Goal: Information Seeking & Learning: Learn about a topic

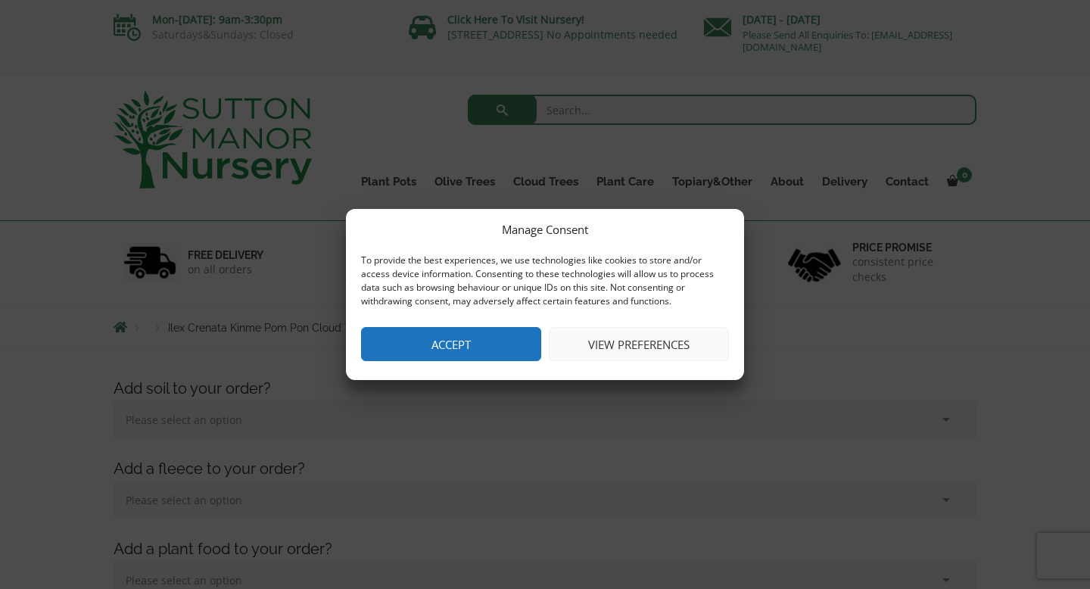
click at [442, 344] on button "Accept" at bounding box center [451, 344] width 180 height 34
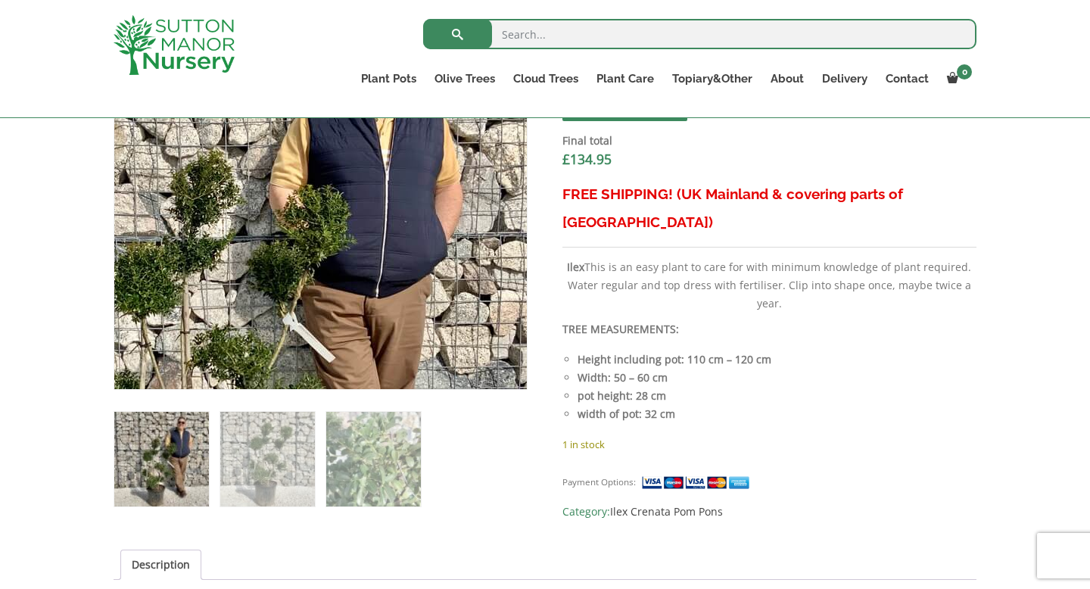
scroll to position [616, 0]
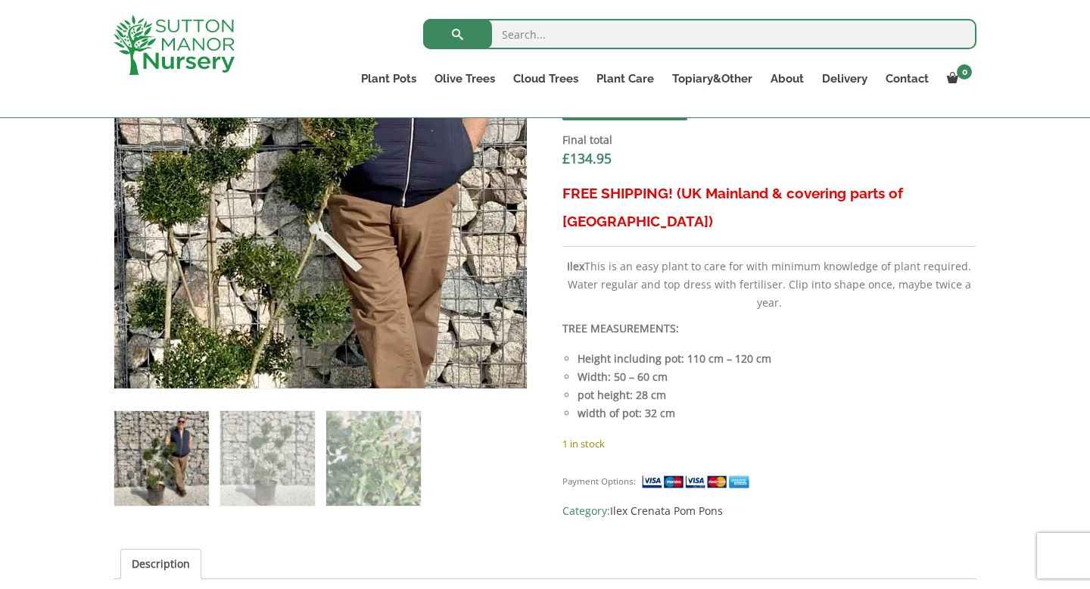
click at [401, 136] on img at bounding box center [271, 211] width 671 height 671
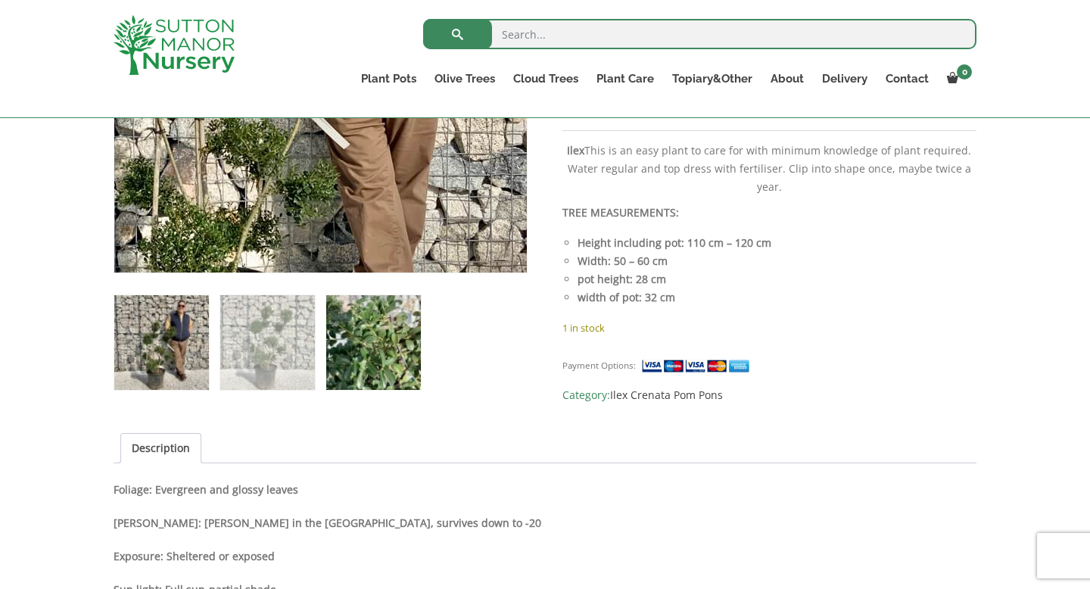
scroll to position [740, 0]
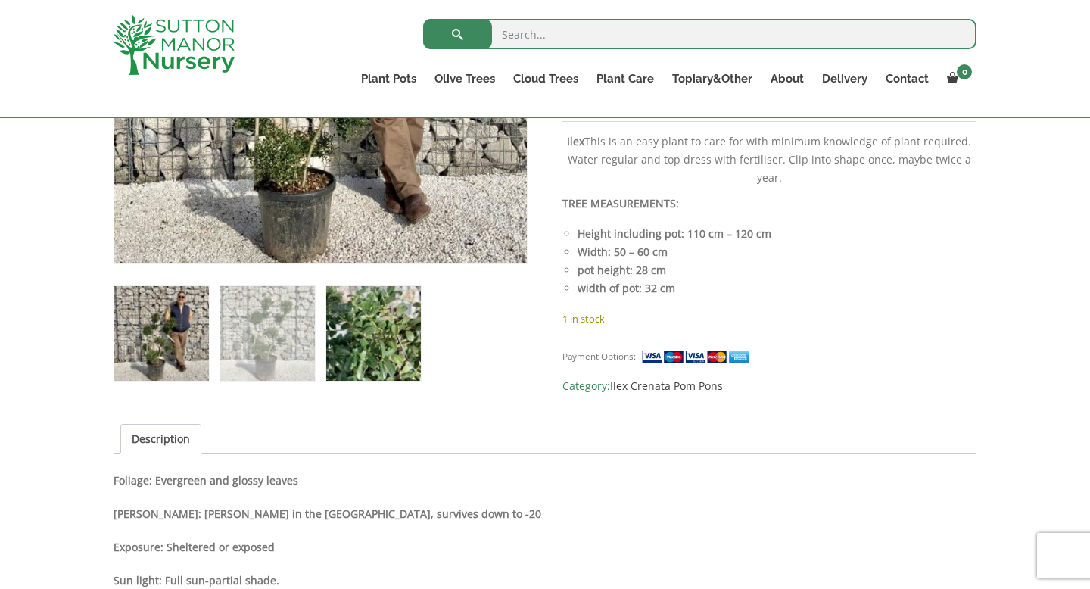
click at [393, 340] on img at bounding box center [373, 333] width 95 height 95
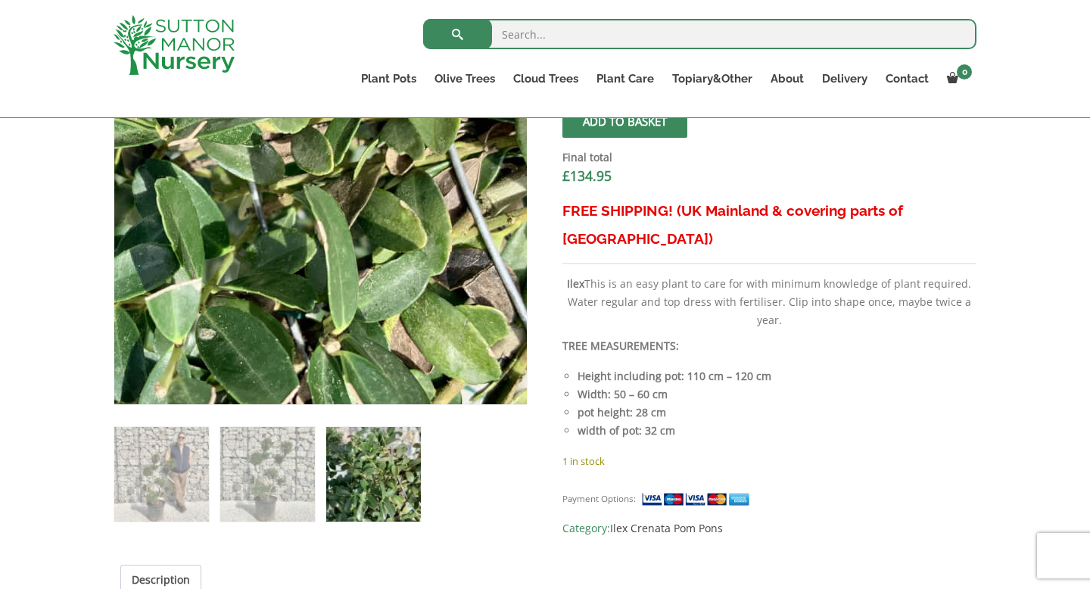
scroll to position [629, 0]
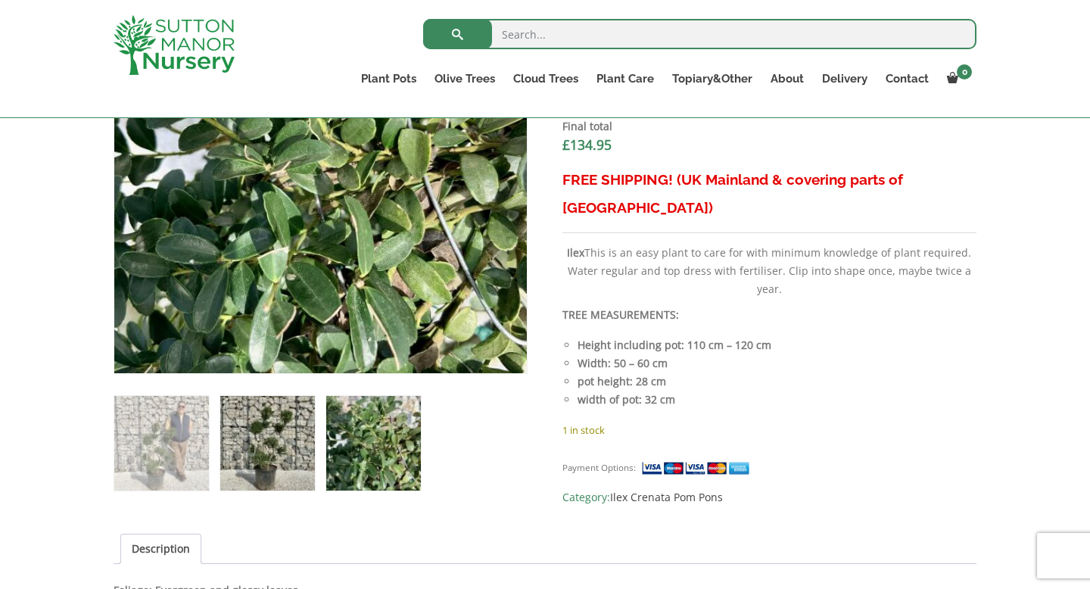
click at [271, 444] on img at bounding box center [267, 443] width 95 height 95
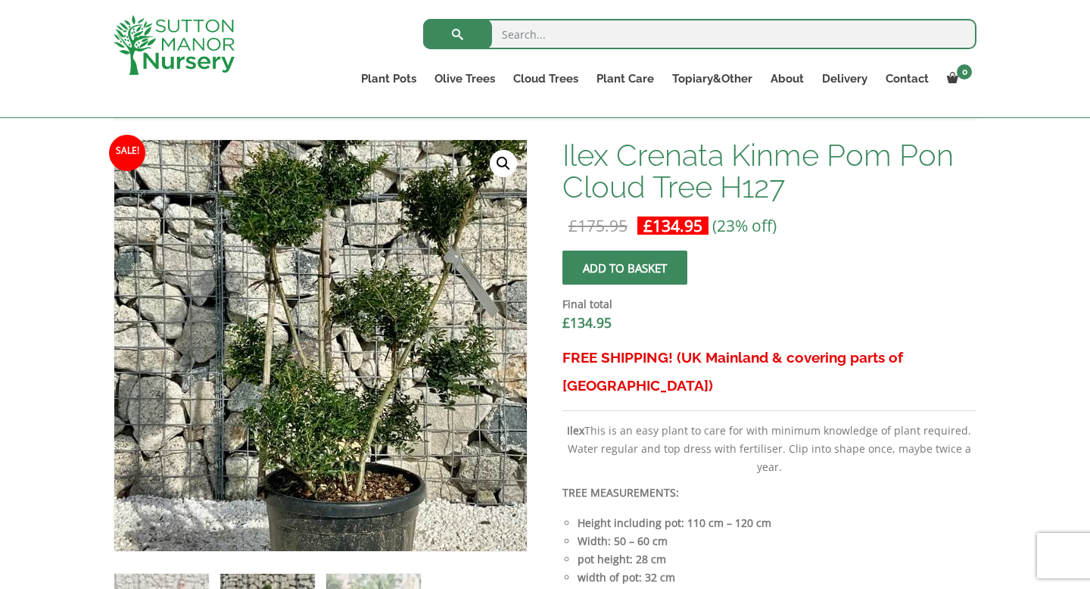
scroll to position [447, 0]
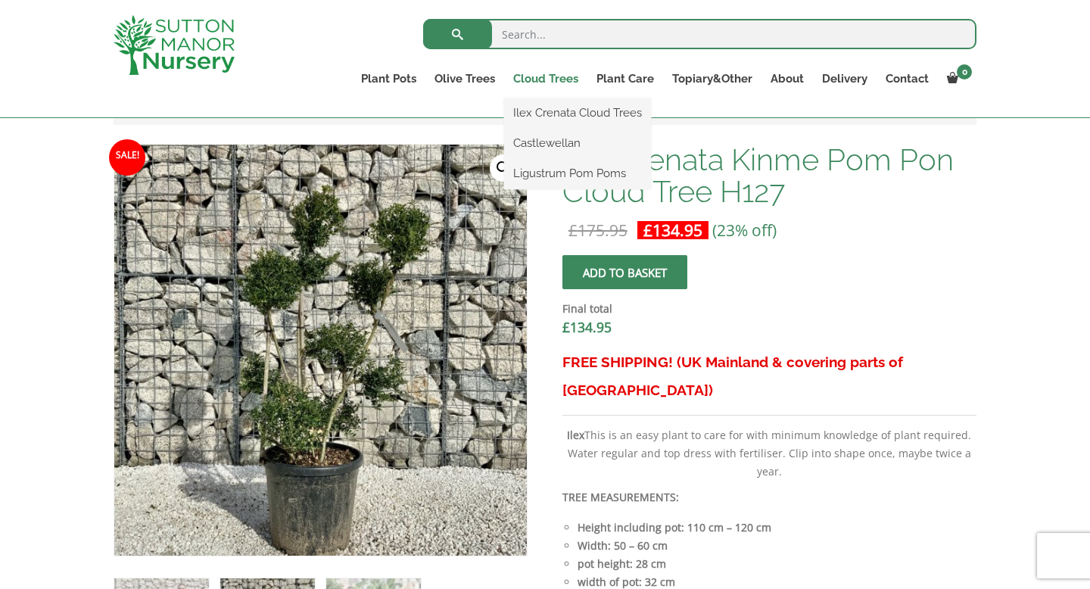
click at [544, 75] on link "Cloud Trees" at bounding box center [545, 78] width 83 height 21
click at [549, 117] on link "Ilex Crenata Cloud Trees" at bounding box center [577, 112] width 147 height 23
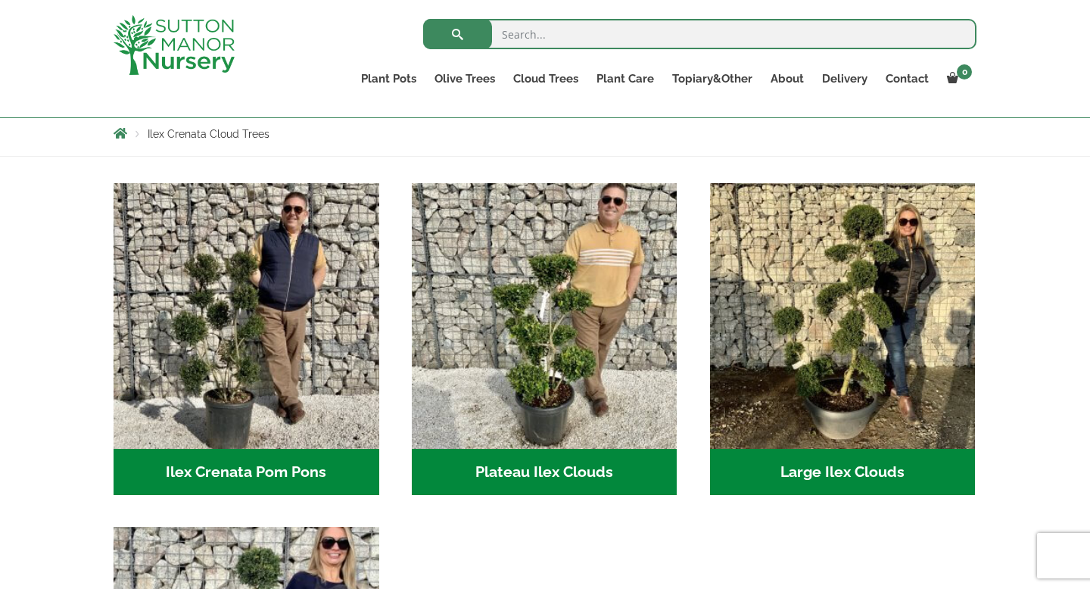
scroll to position [270, 0]
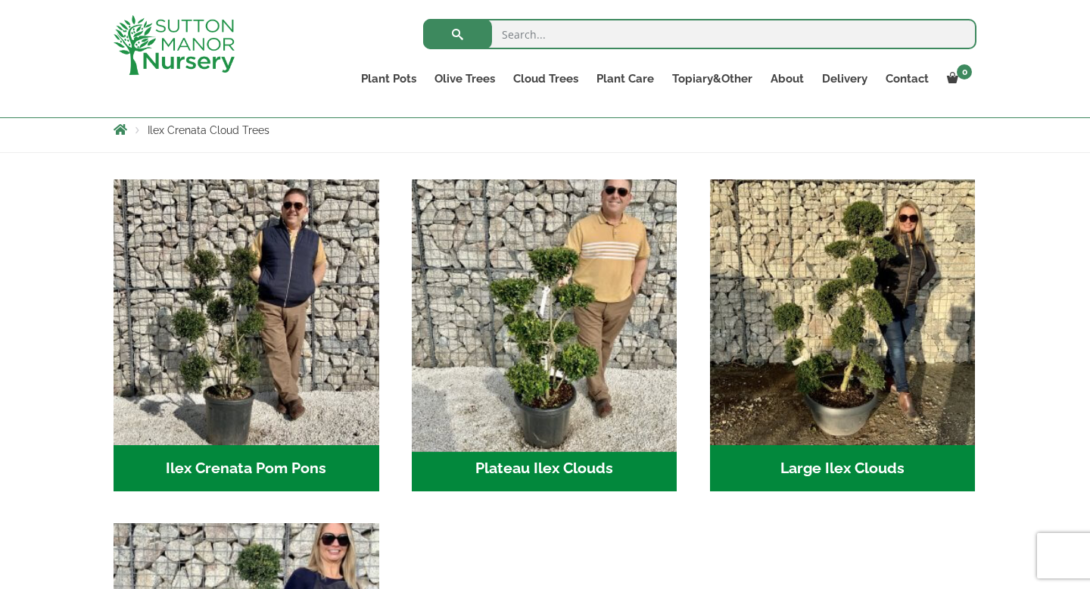
click at [526, 323] on img "Visit product category Plateau Ilex Clouds" at bounding box center [544, 312] width 279 height 279
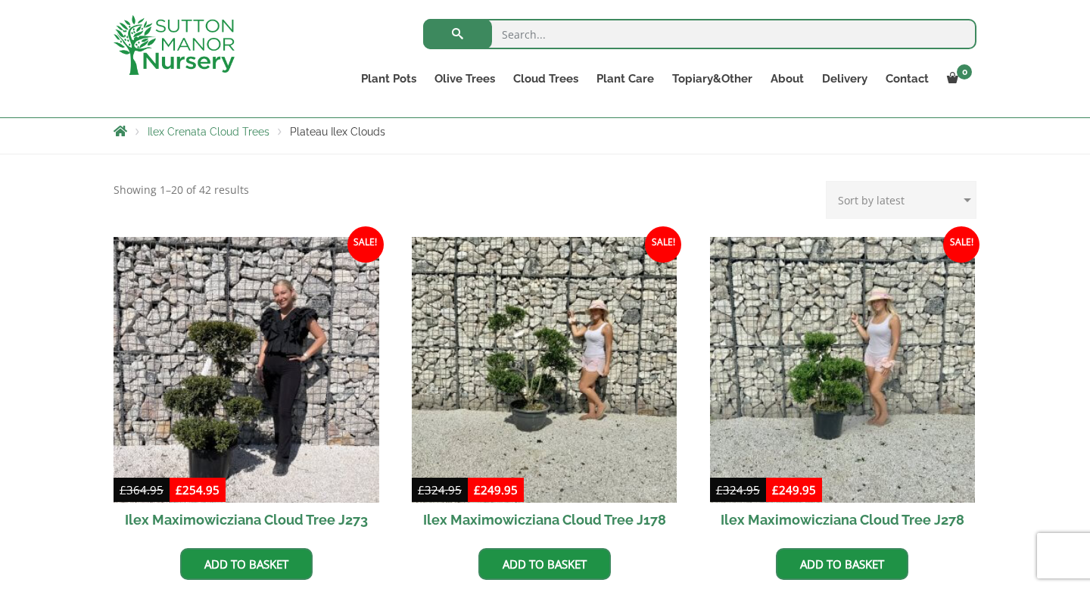
scroll to position [272, 0]
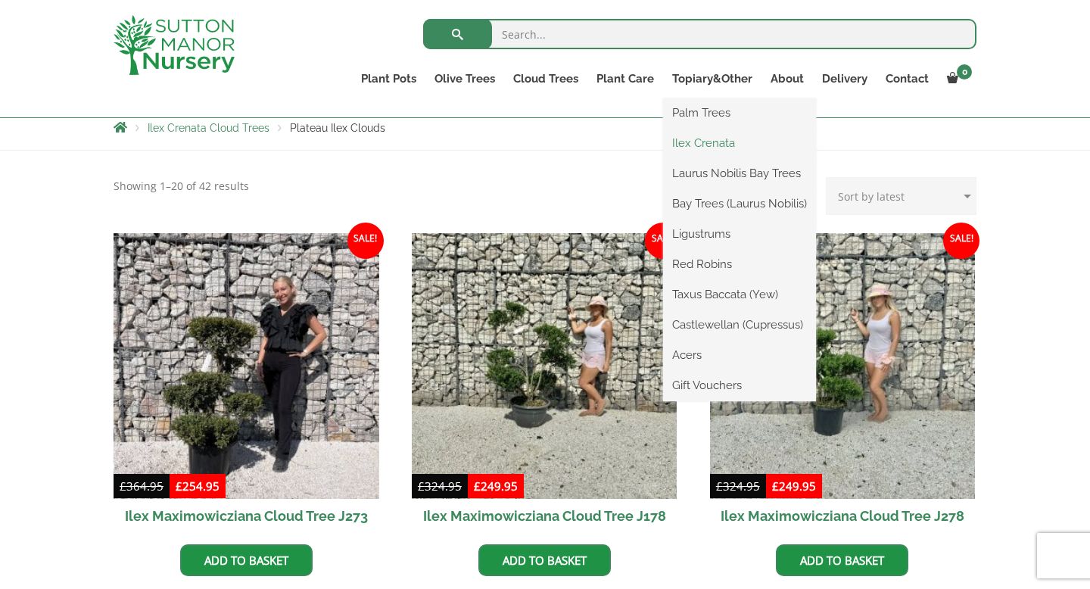
click at [689, 143] on link "Ilex Crenata" at bounding box center [739, 143] width 153 height 23
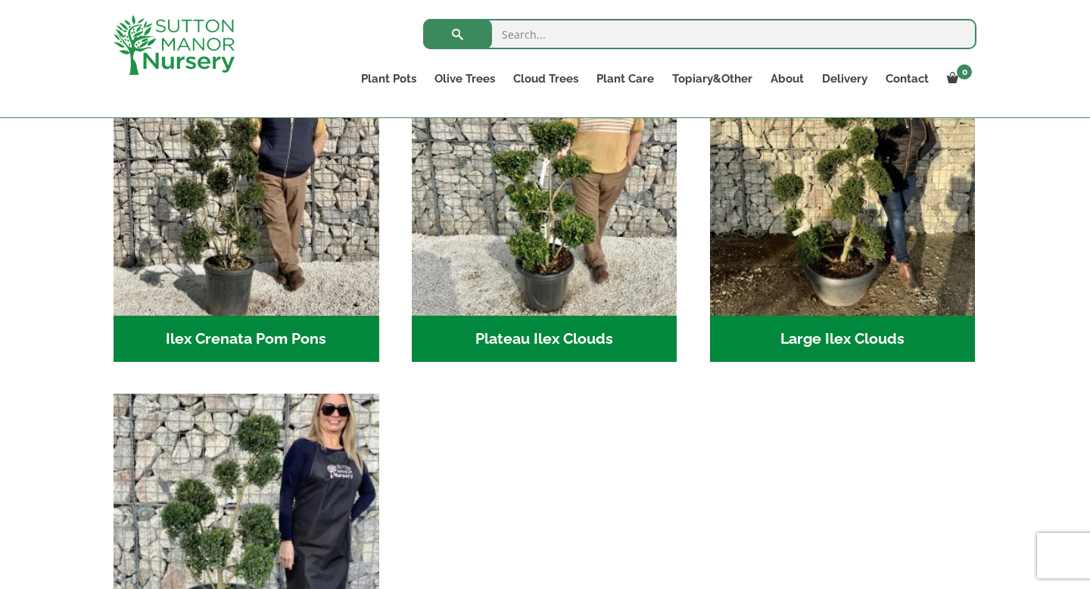
scroll to position [397, 0]
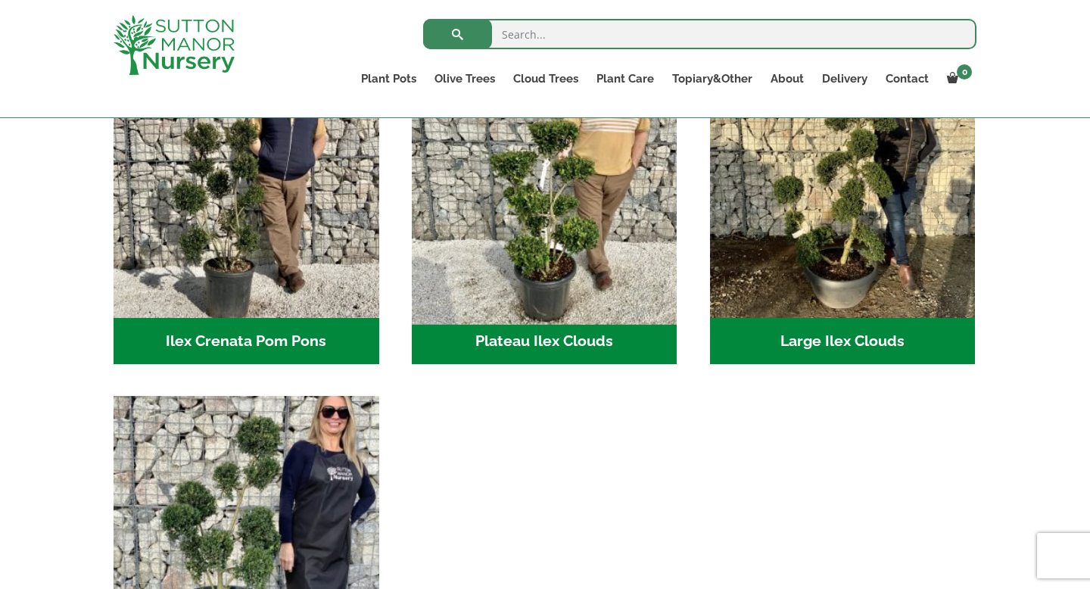
click at [516, 220] on img "Visit product category Plateau Ilex Clouds" at bounding box center [544, 184] width 279 height 279
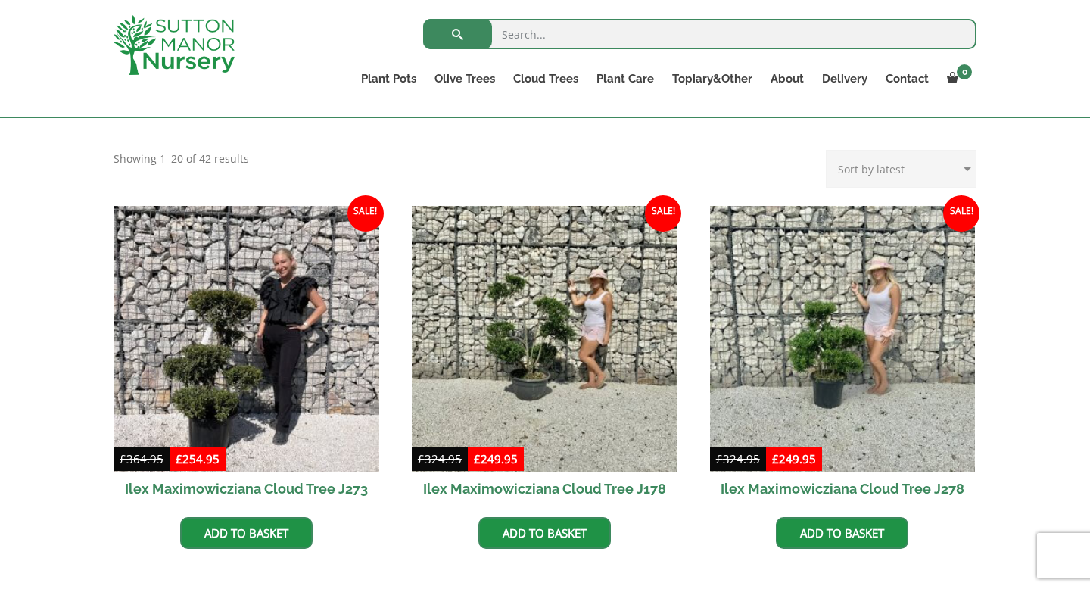
scroll to position [330, 0]
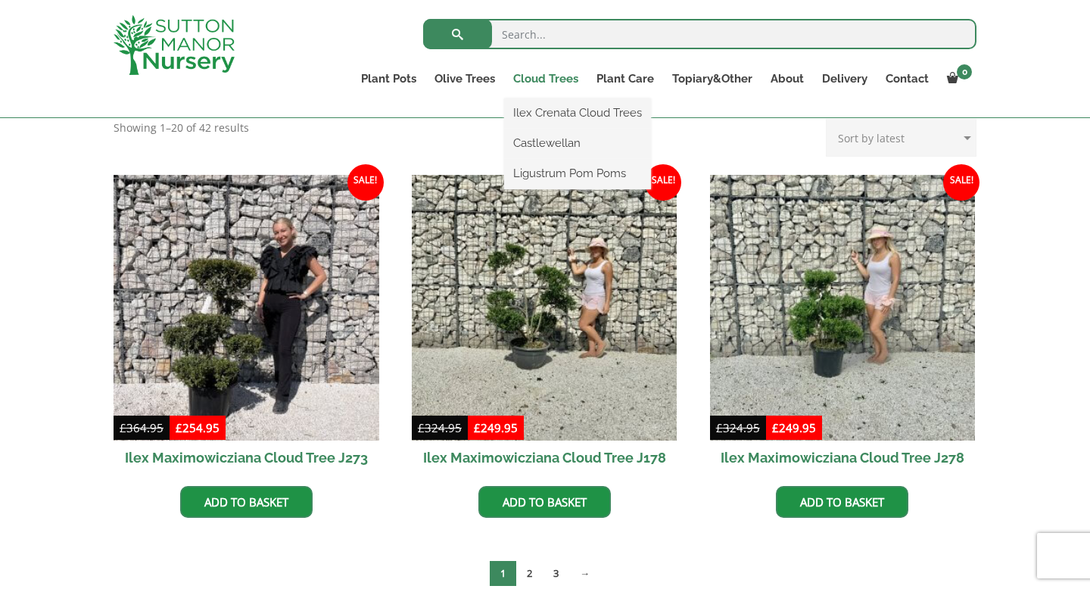
click at [545, 75] on link "Cloud Trees" at bounding box center [545, 78] width 83 height 21
click at [543, 139] on link "Castlewellan" at bounding box center [577, 143] width 147 height 23
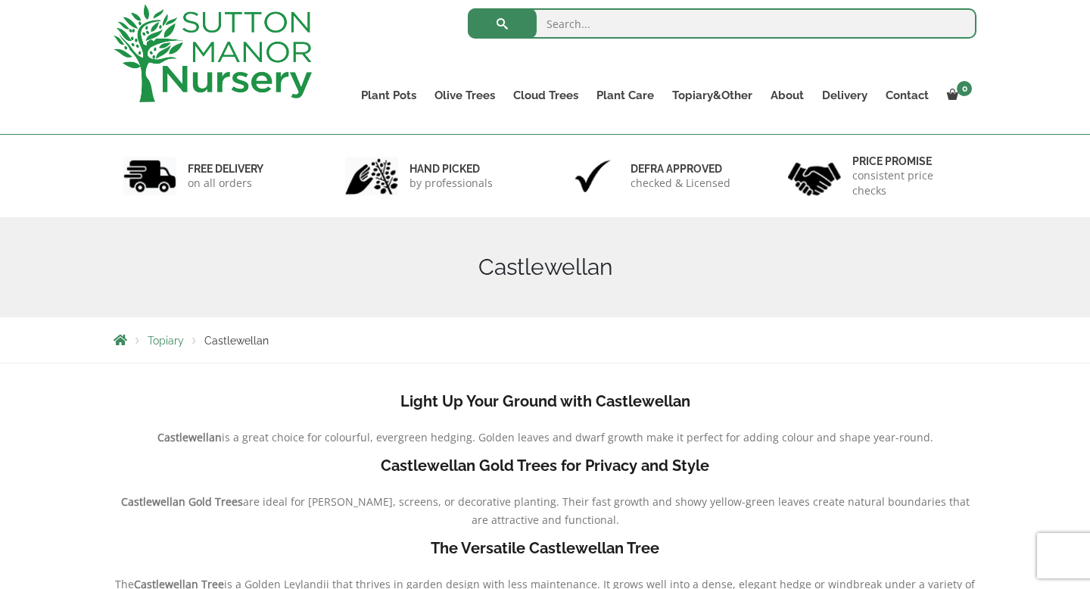
scroll to position [24, 0]
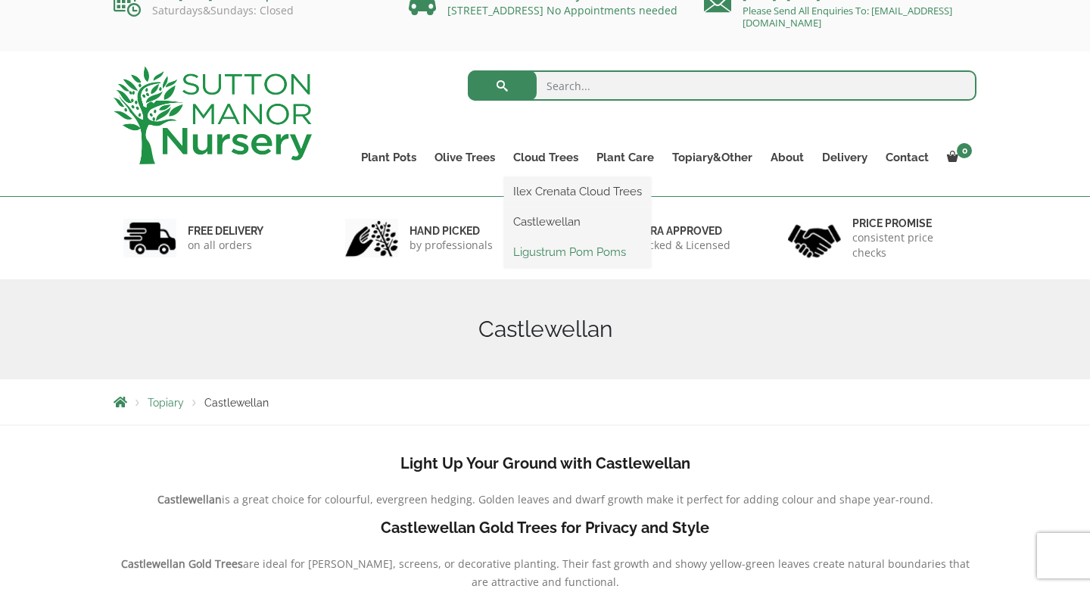
click at [542, 254] on link "Ligustrum Pom Poms" at bounding box center [577, 252] width 147 height 23
